Goal: Task Accomplishment & Management: Manage account settings

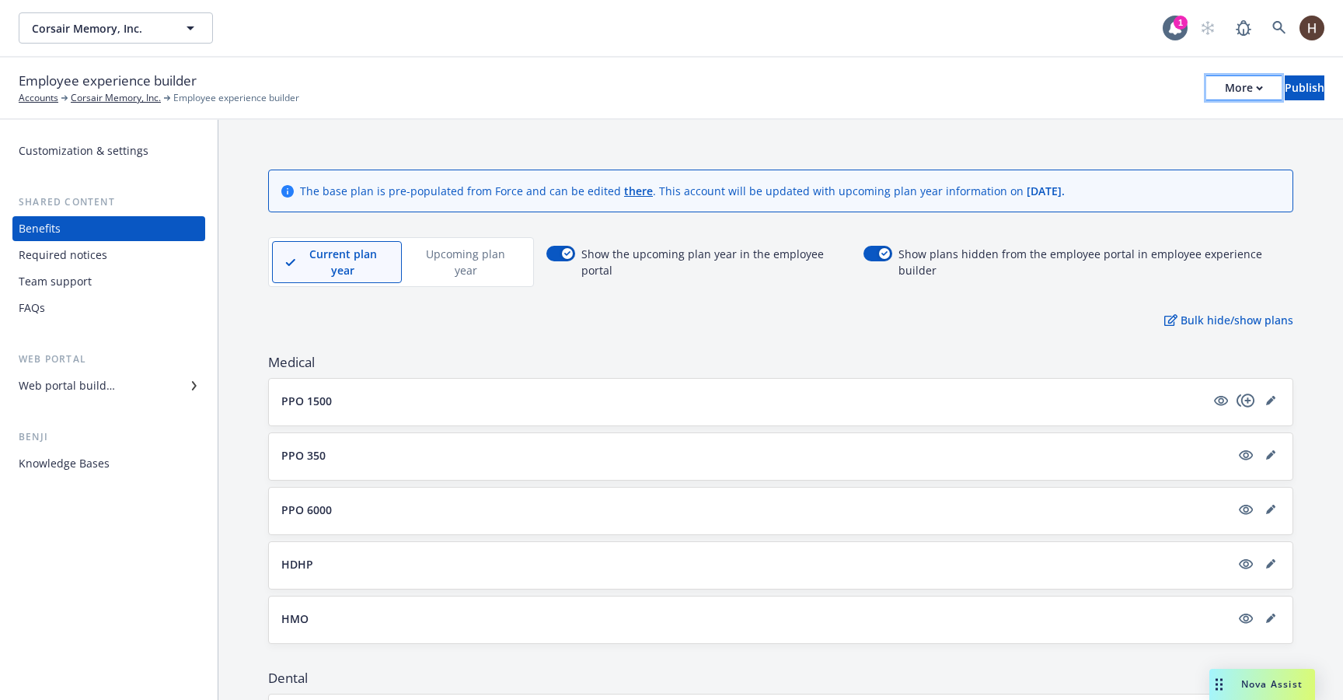
click at [1225, 84] on div "More" at bounding box center [1244, 87] width 38 height 23
click at [65, 278] on div "Team support" at bounding box center [55, 281] width 73 height 25
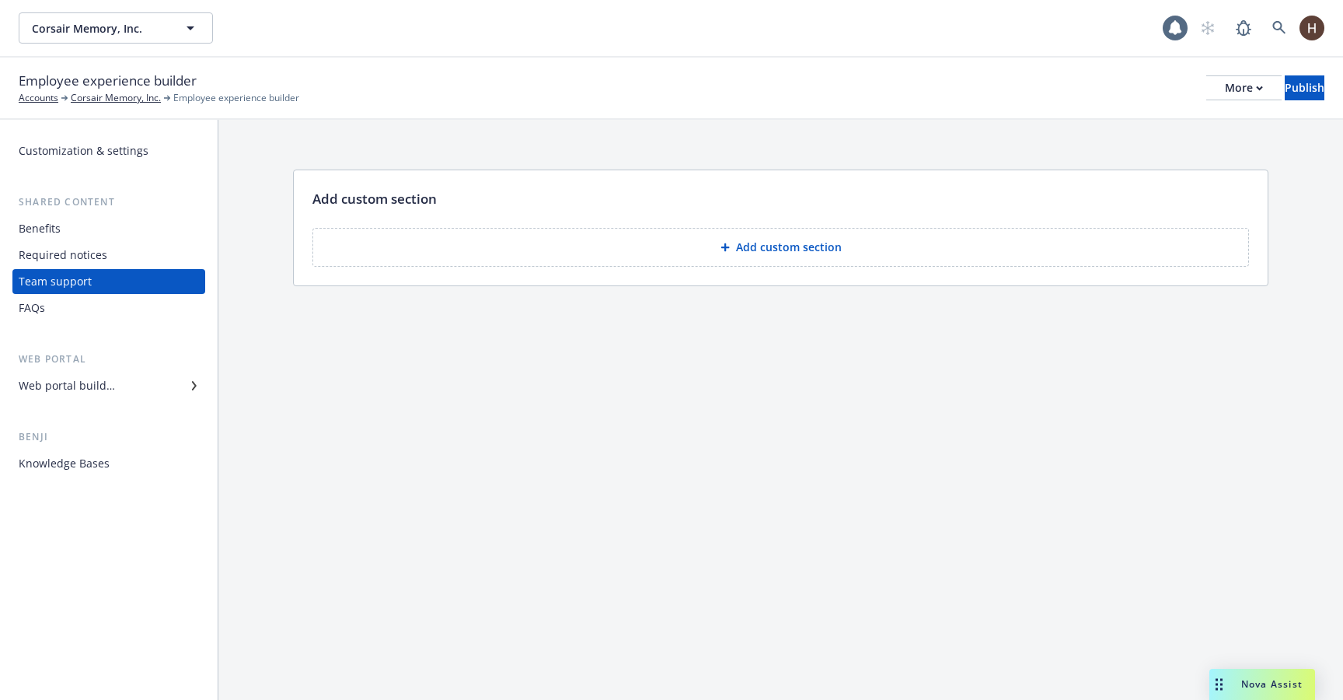
click at [105, 263] on div "Required notices" at bounding box center [109, 255] width 180 height 25
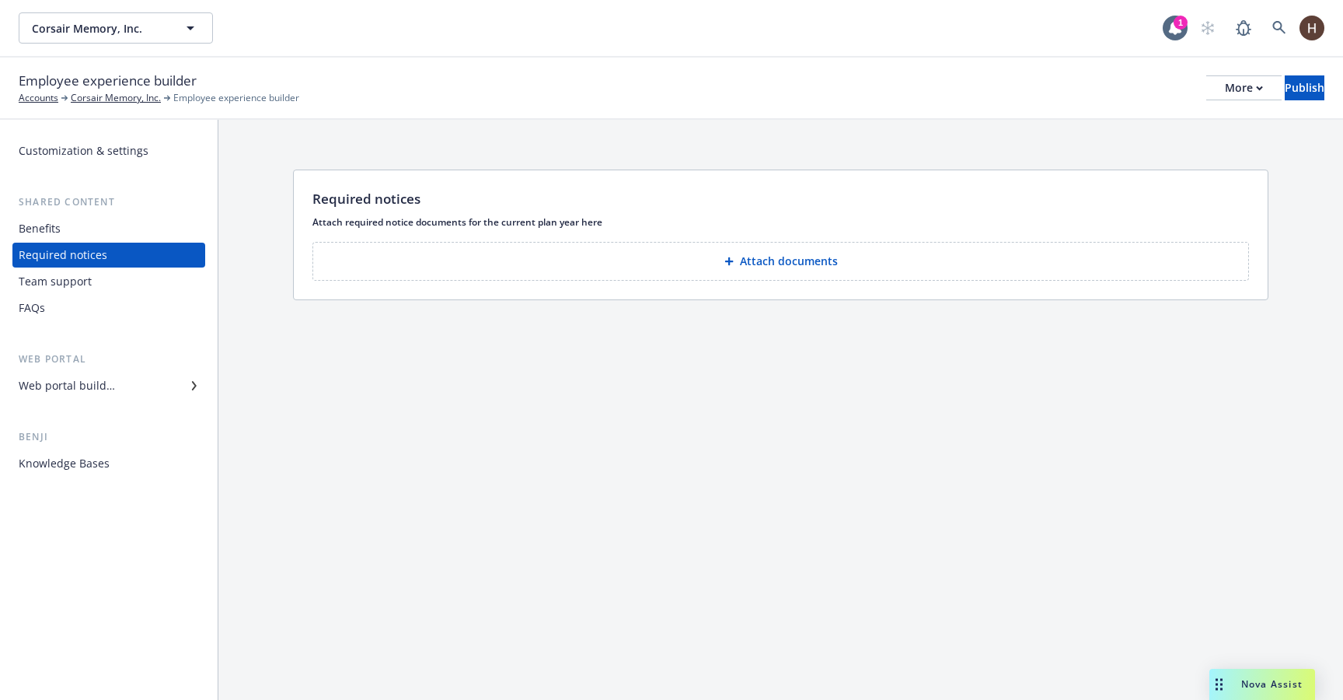
click at [113, 318] on div "FAQs" at bounding box center [109, 307] width 180 height 25
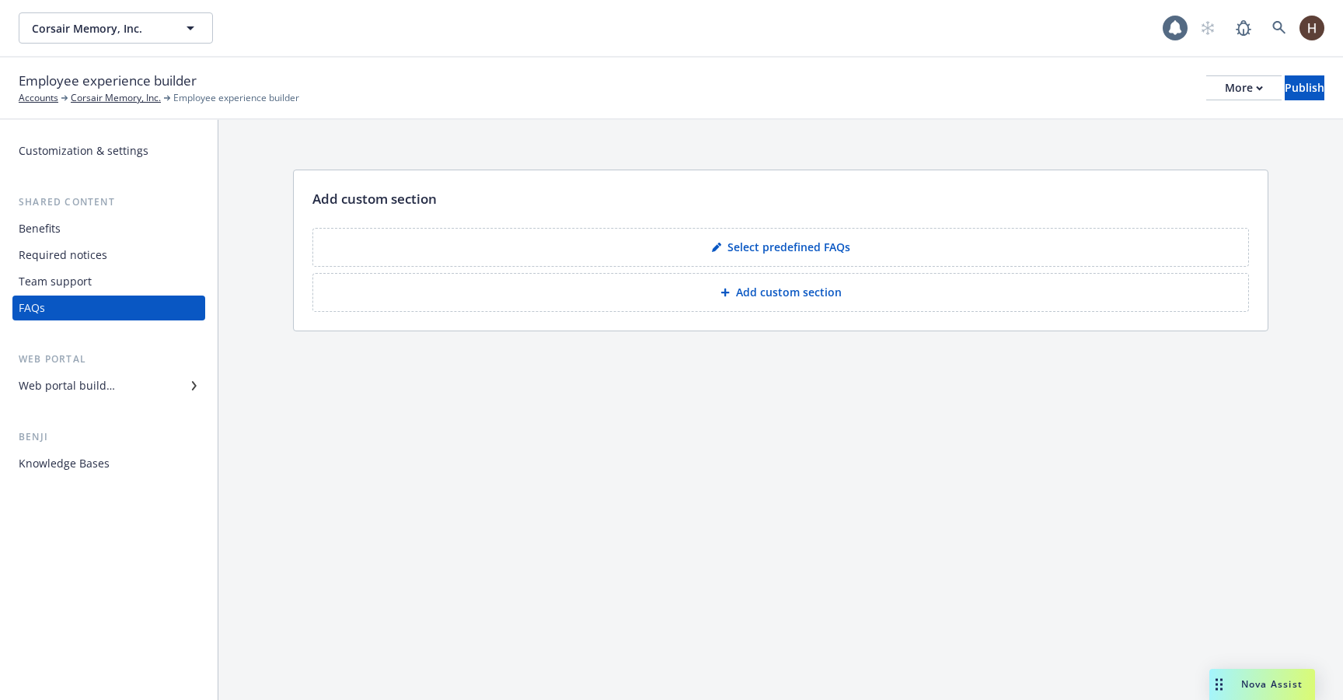
click at [121, 379] on div "Web portal builder" at bounding box center [109, 385] width 180 height 25
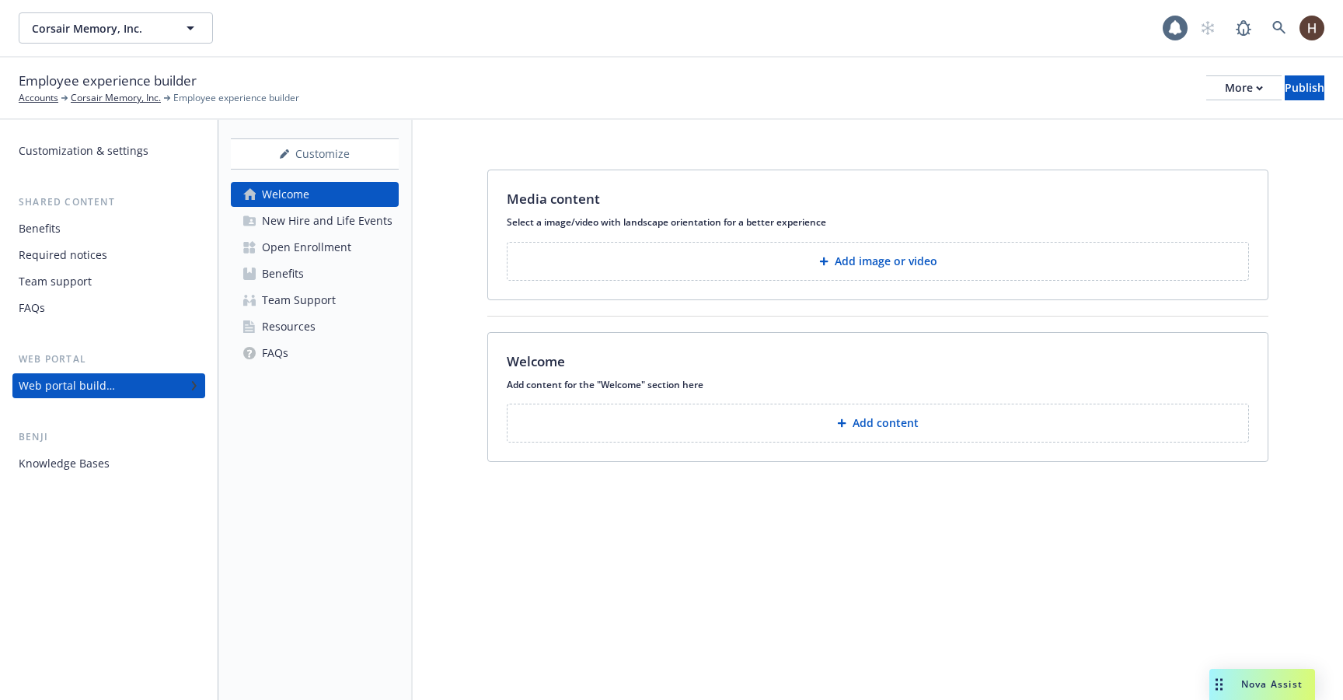
click at [293, 323] on div "Resources" at bounding box center [289, 326] width 54 height 25
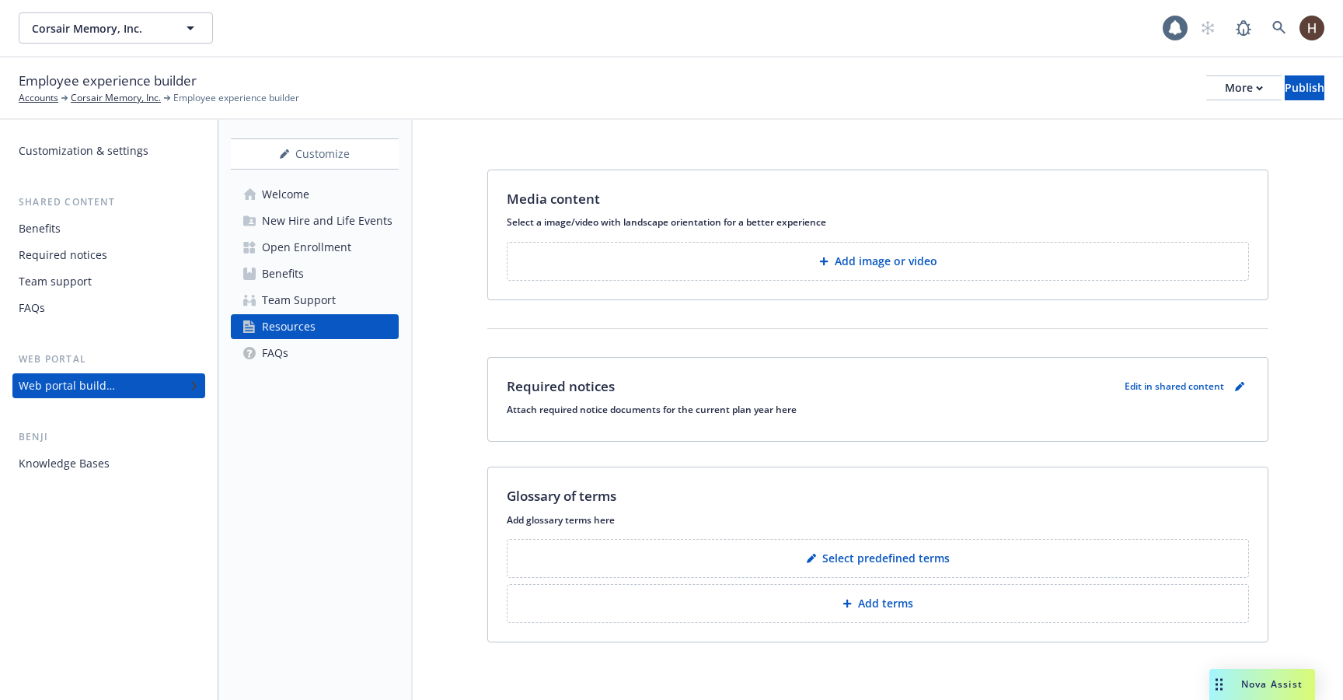
click at [308, 279] on link "Benefits" at bounding box center [315, 273] width 168 height 25
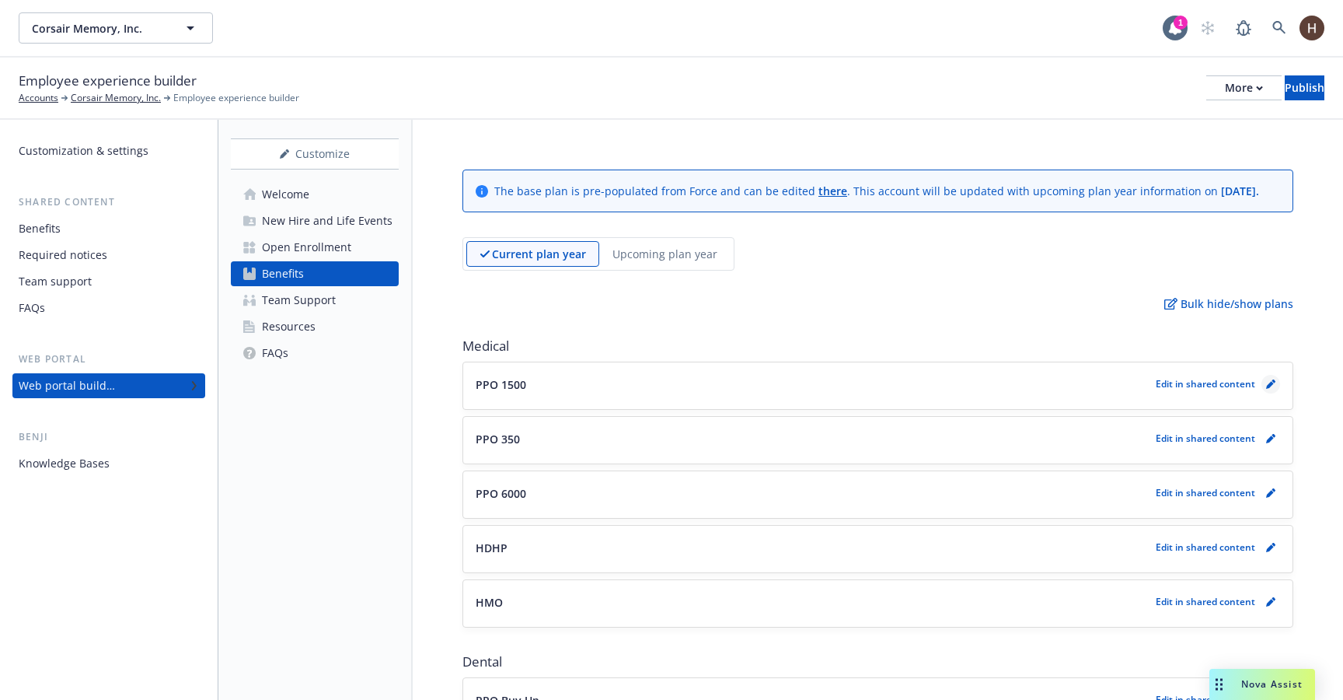
click at [1269, 380] on icon "pencil" at bounding box center [1270, 383] width 9 height 9
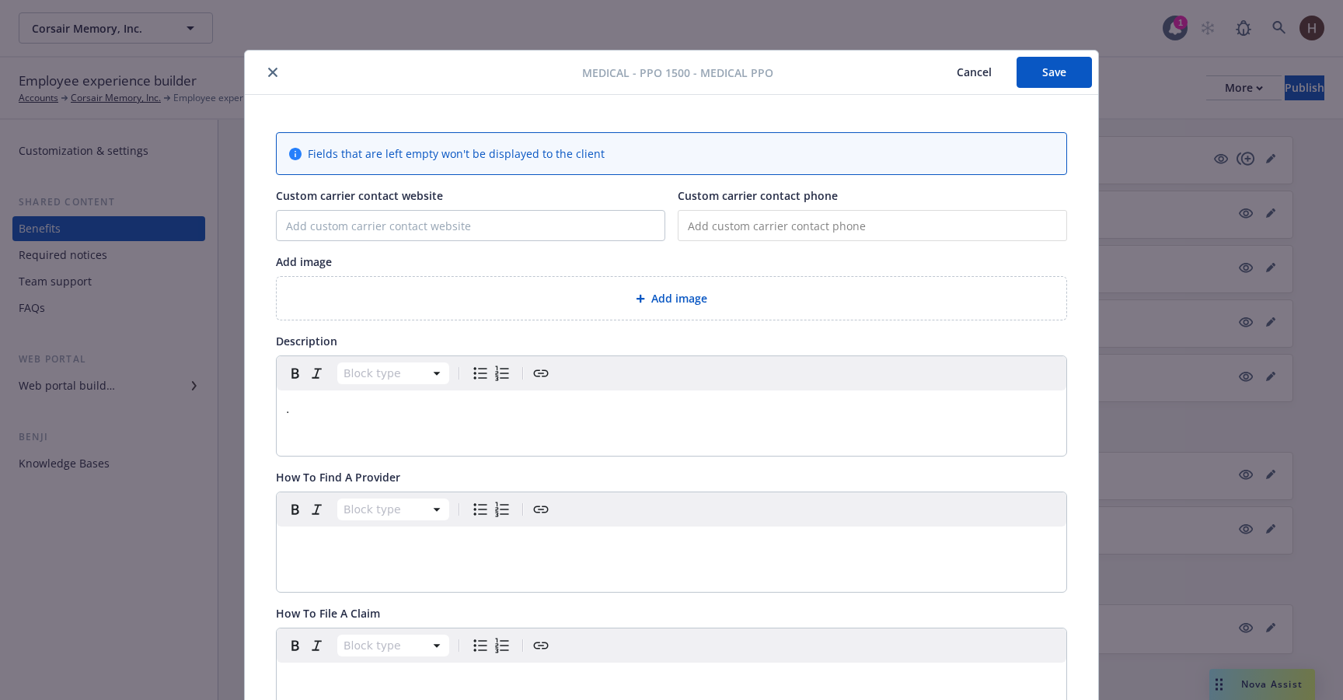
click at [281, 75] on button "close" at bounding box center [273, 72] width 19 height 19
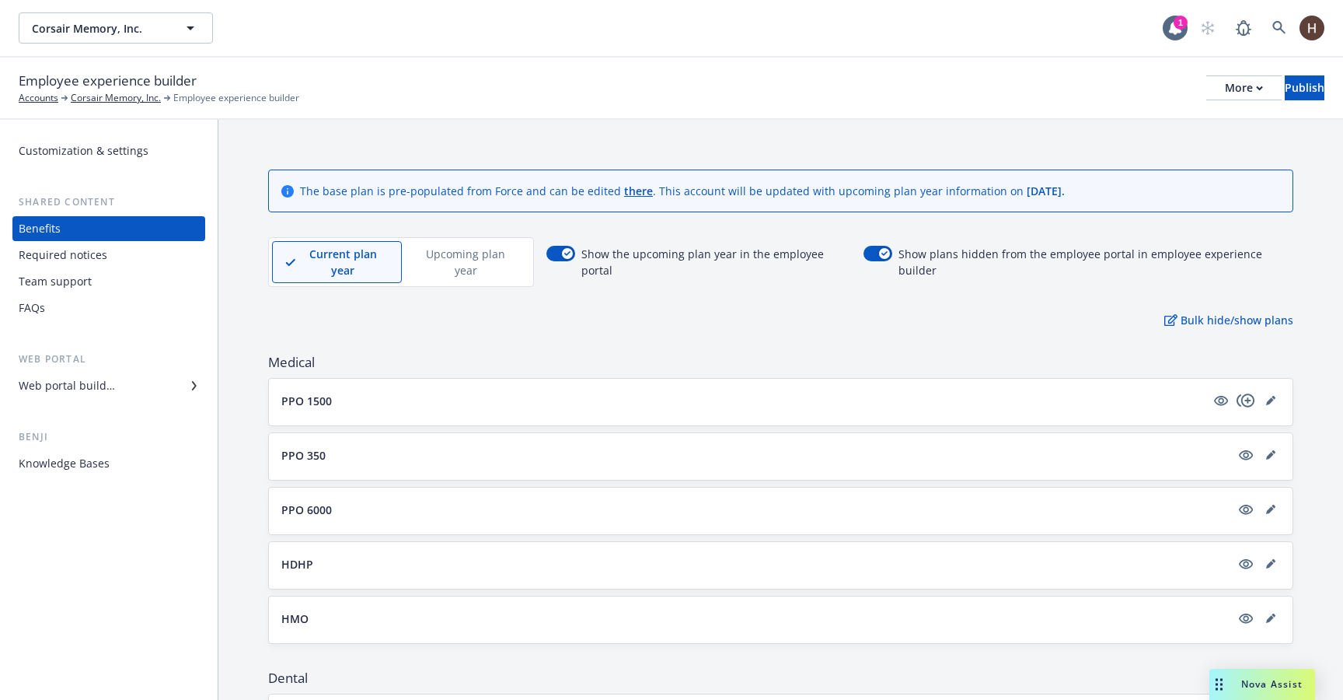
click at [1279, 391] on div at bounding box center [1246, 400] width 68 height 19
click at [1272, 391] on link "editPencil" at bounding box center [1271, 400] width 19 height 19
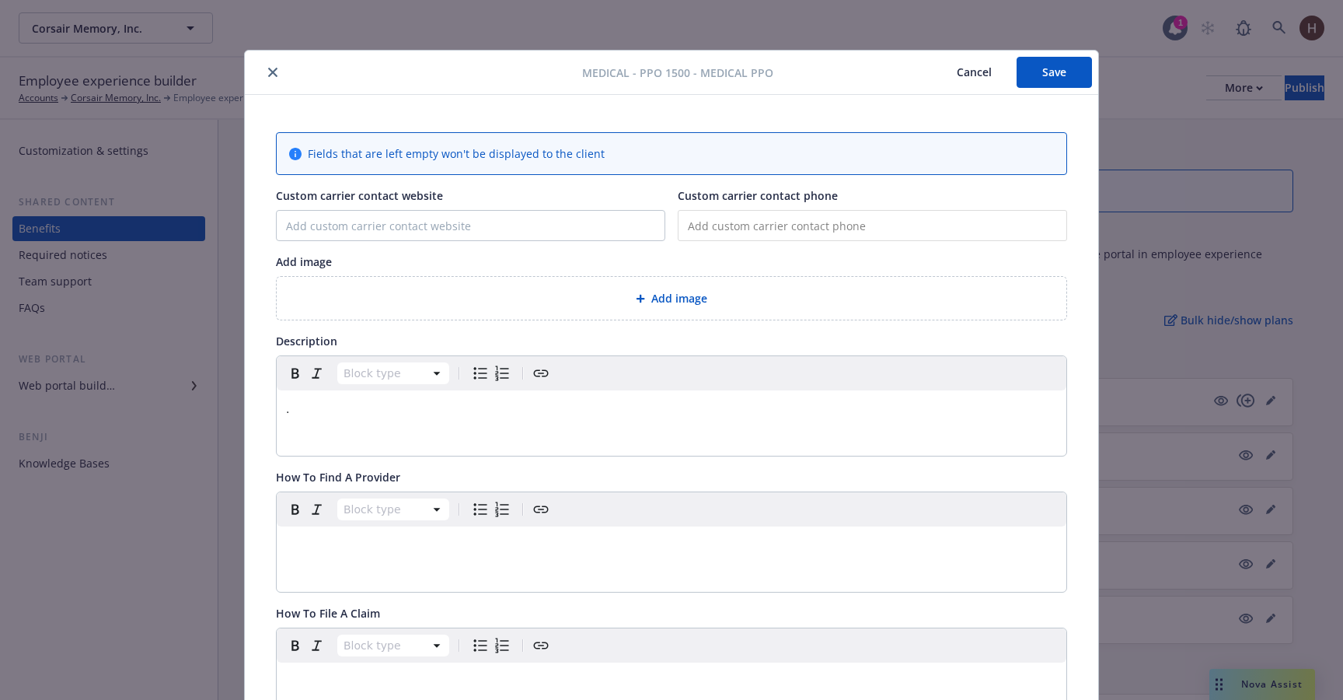
click at [972, 76] on button "Cancel" at bounding box center [974, 72] width 85 height 31
